Goal: Find specific page/section

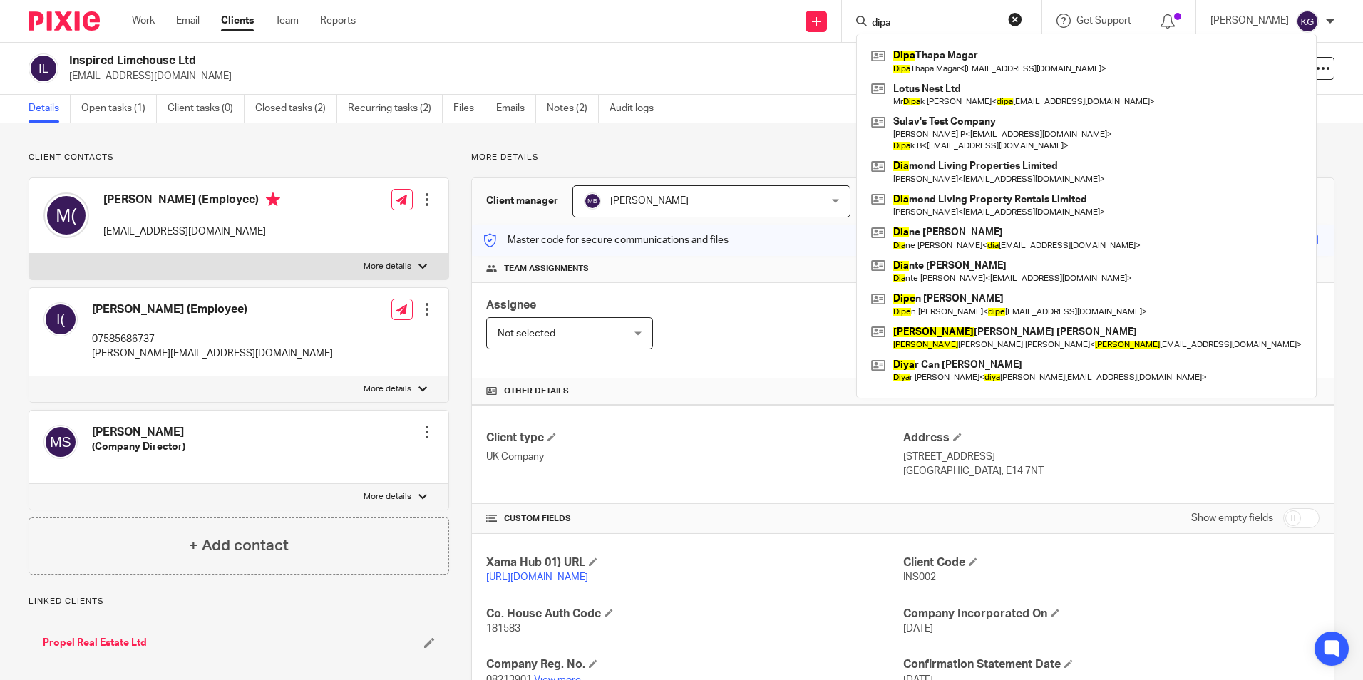
type input "dipa"
click at [302, 16] on ul "Work Email Clients Team Reports" at bounding box center [254, 21] width 245 height 14
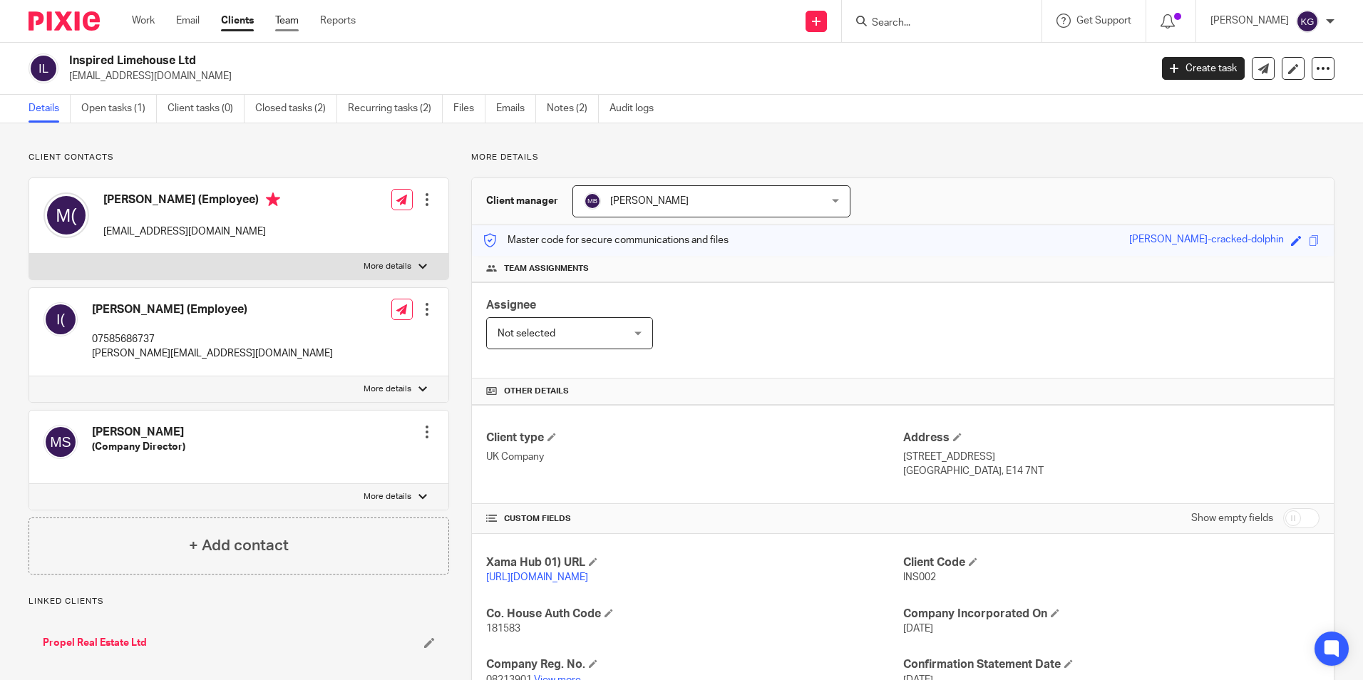
click at [289, 17] on link "Team" at bounding box center [287, 21] width 24 height 14
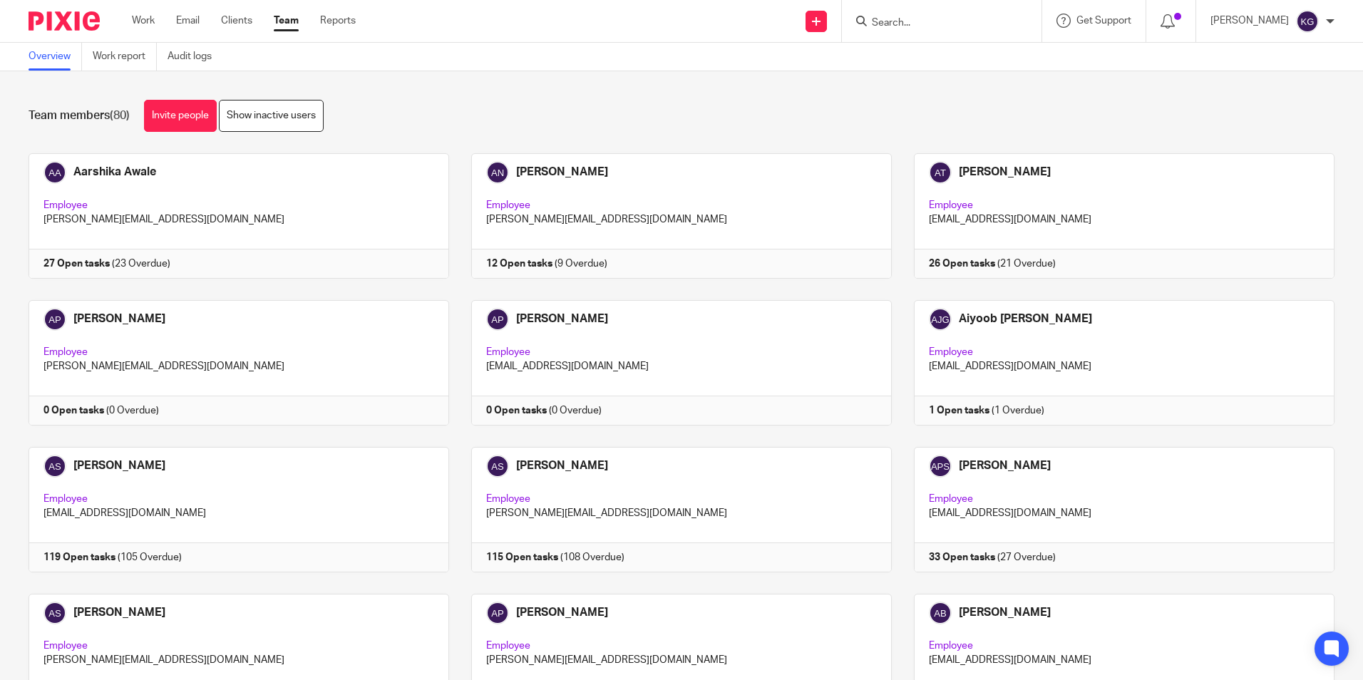
scroll to position [972, 0]
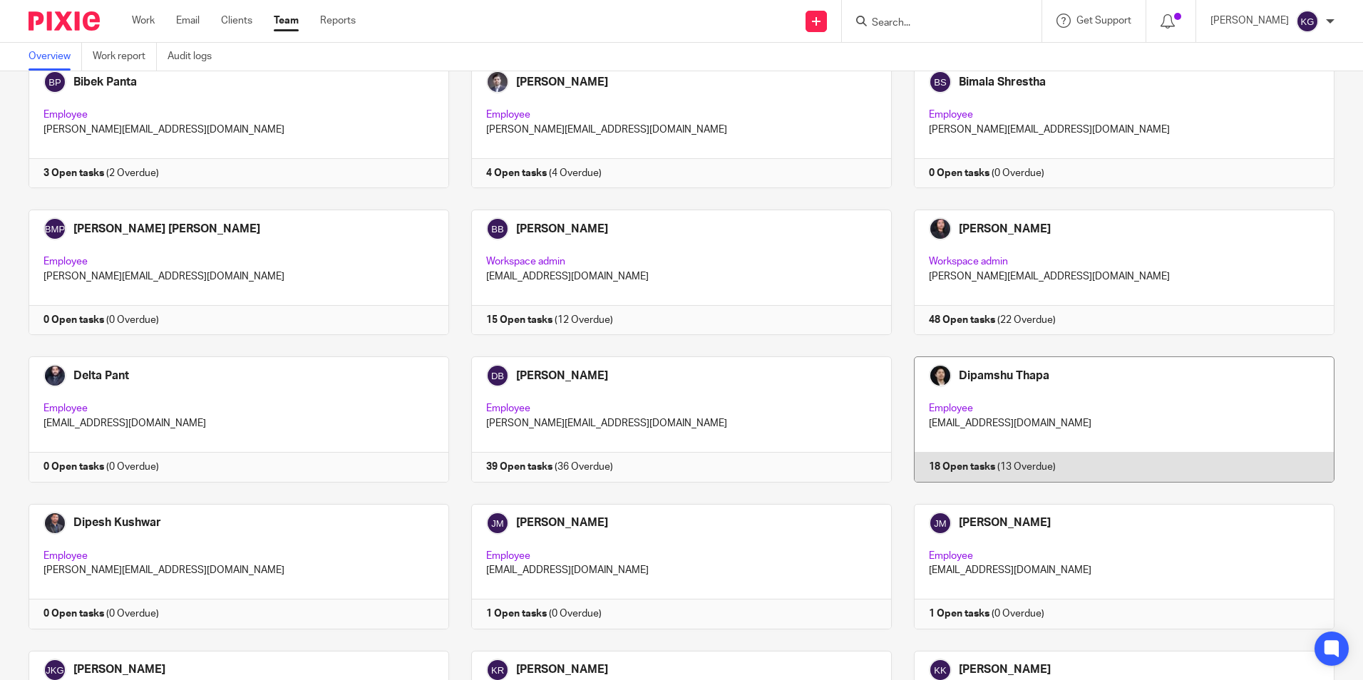
click at [1130, 390] on link at bounding box center [1113, 418] width 443 height 125
